Goal: Entertainment & Leisure: Browse casually

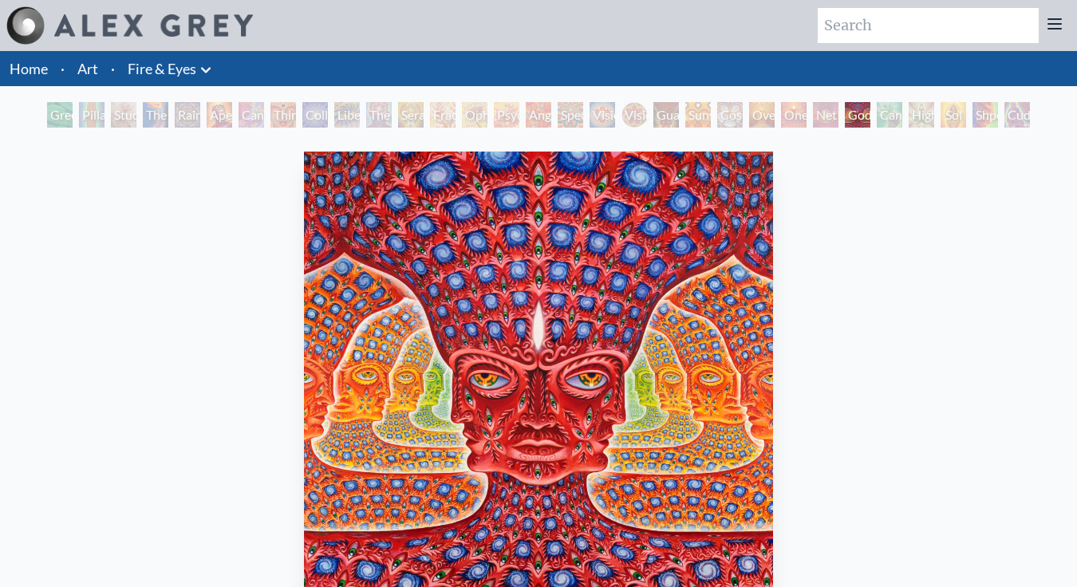
click at [621, 114] on div "Vision [PERSON_NAME]" at bounding box center [634, 115] width 26 height 26
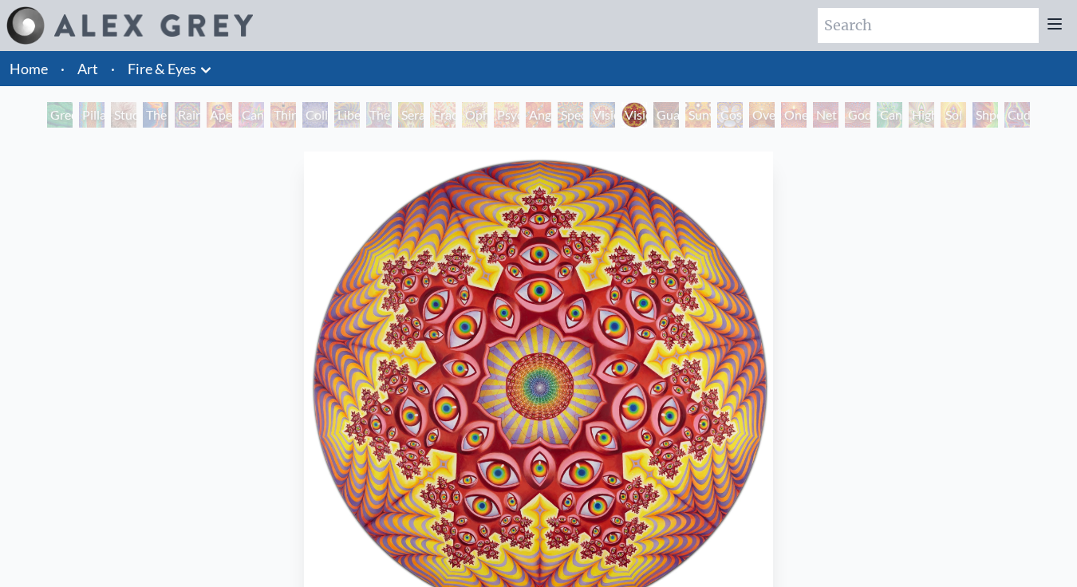
click at [679, 116] on div "Guardian of Infinite Vision" at bounding box center [666, 115] width 26 height 26
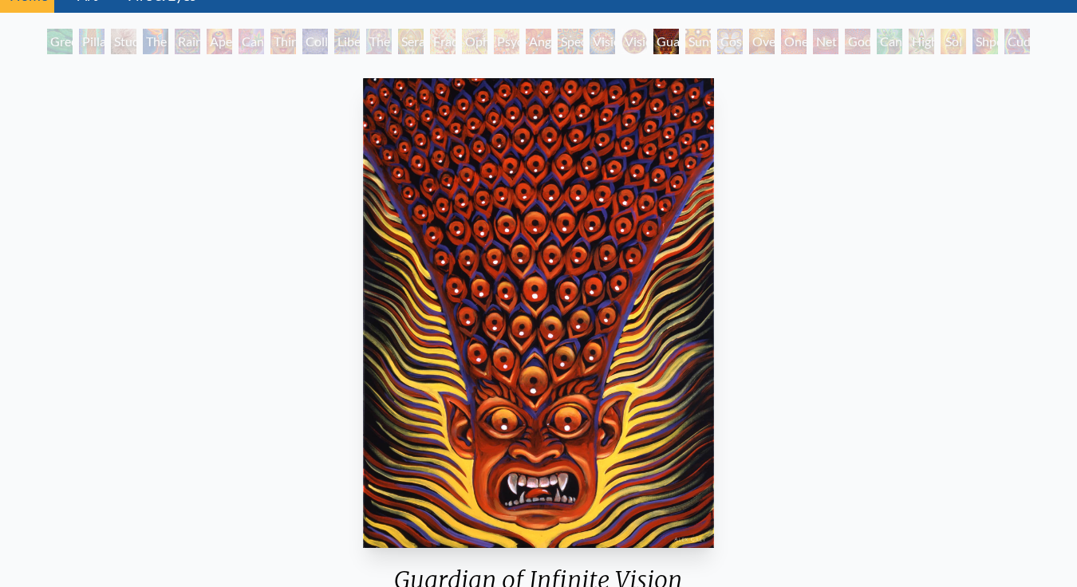
scroll to position [76, 0]
